Goal: Information Seeking & Learning: Learn about a topic

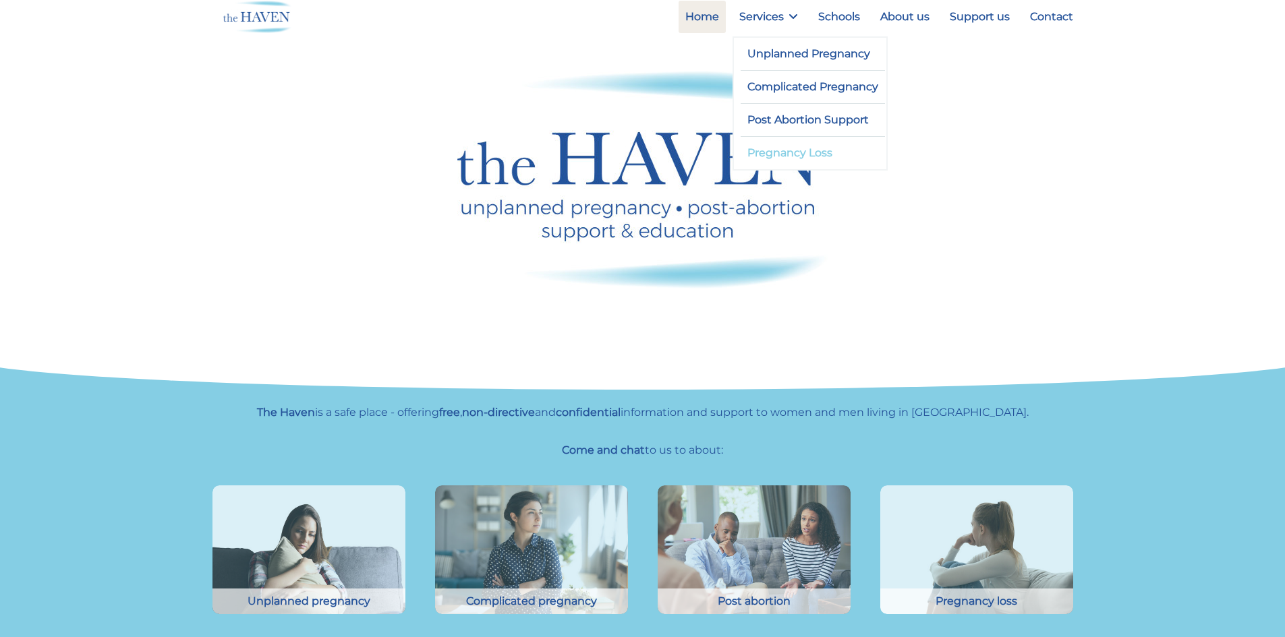
click at [781, 153] on link "Pregnancy Loss" at bounding box center [813, 153] width 145 height 32
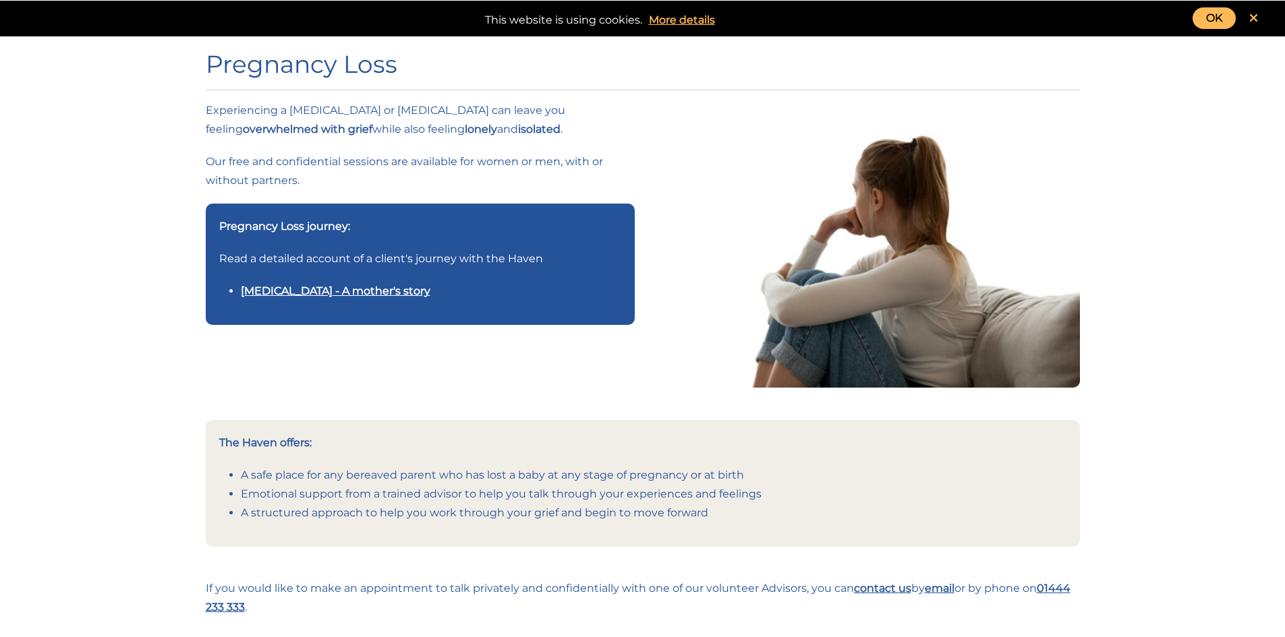
click at [293, 293] on link "Stillbirth - A mother's story" at bounding box center [336, 291] width 190 height 13
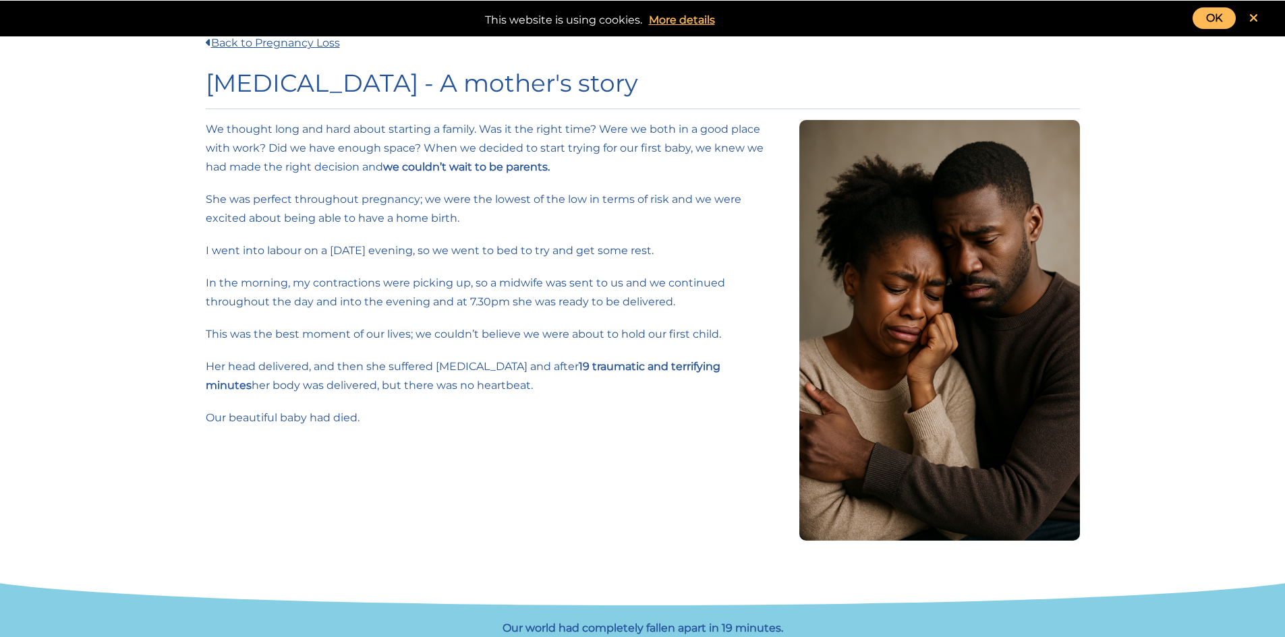
click at [1214, 16] on link "OK" at bounding box center [1214, 18] width 43 height 22
